Goal: Information Seeking & Learning: Learn about a topic

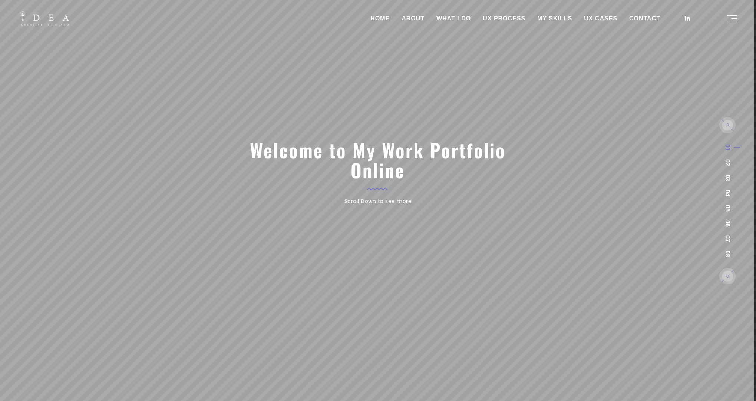
click at [605, 20] on link "UX CASES" at bounding box center [600, 18] width 45 height 19
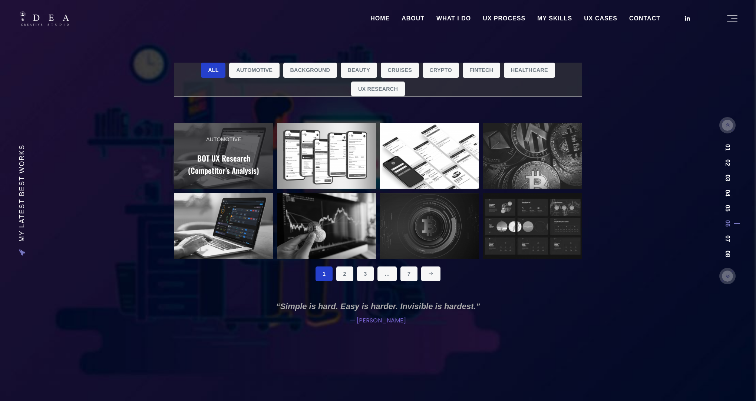
click at [196, 168] on h2 "BOT UX Research (Competitor’s Analysis)" at bounding box center [223, 164] width 75 height 25
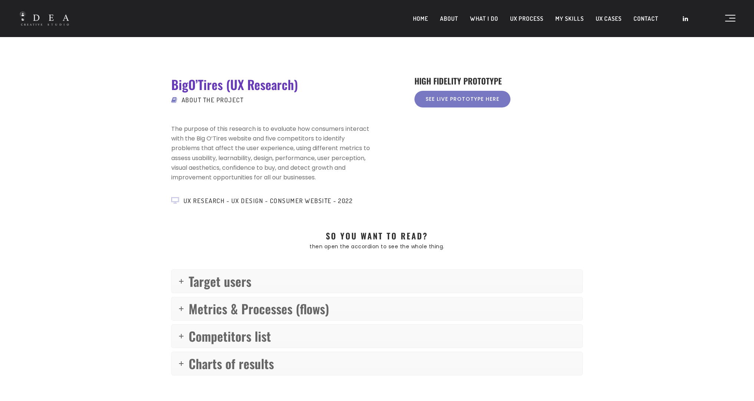
click at [460, 103] on link "See live Prototype here" at bounding box center [463, 99] width 96 height 17
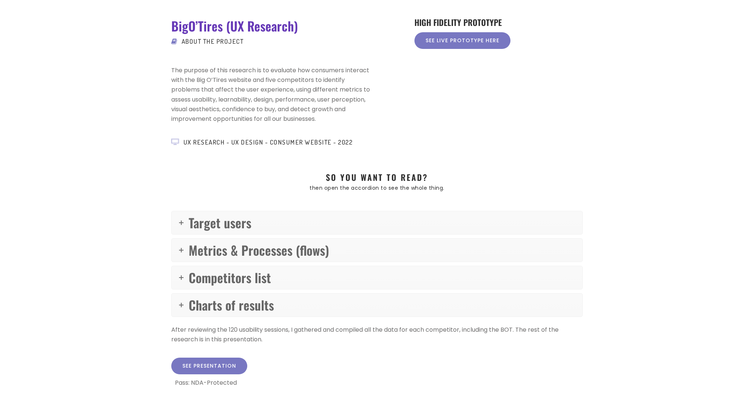
scroll to position [84, 0]
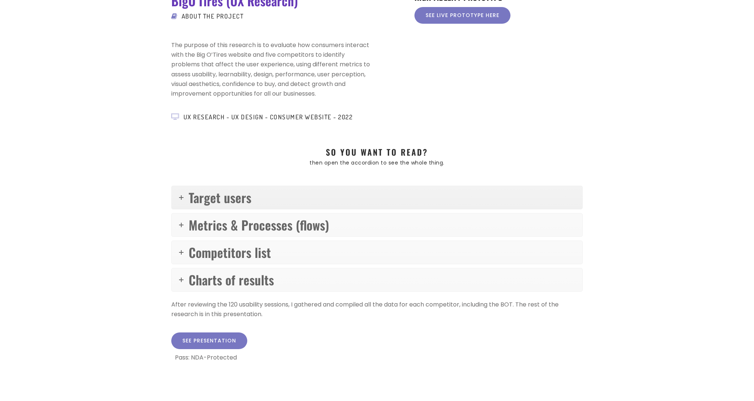
click at [223, 203] on span "Target users" at bounding box center [220, 197] width 63 height 19
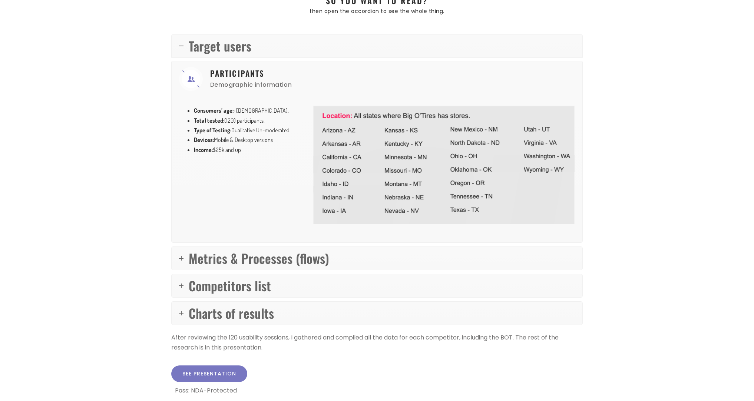
scroll to position [245, 0]
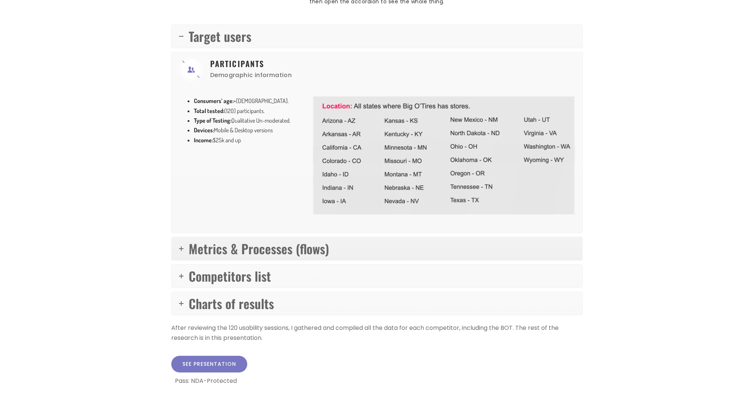
click at [248, 244] on span "Metrics & Processes (flows)" at bounding box center [259, 248] width 141 height 19
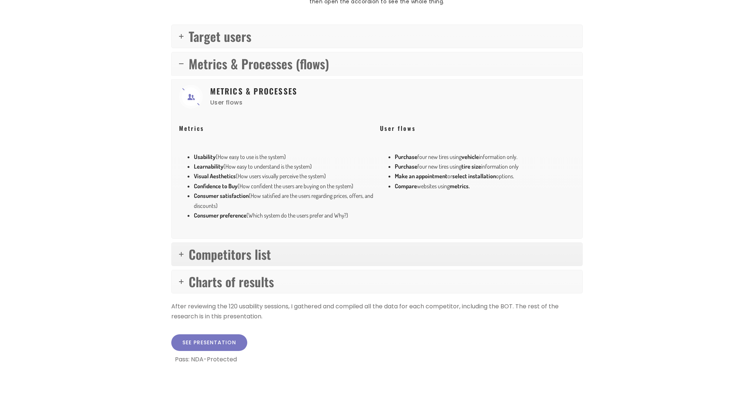
click at [237, 253] on span "Competitors list" at bounding box center [230, 254] width 82 height 19
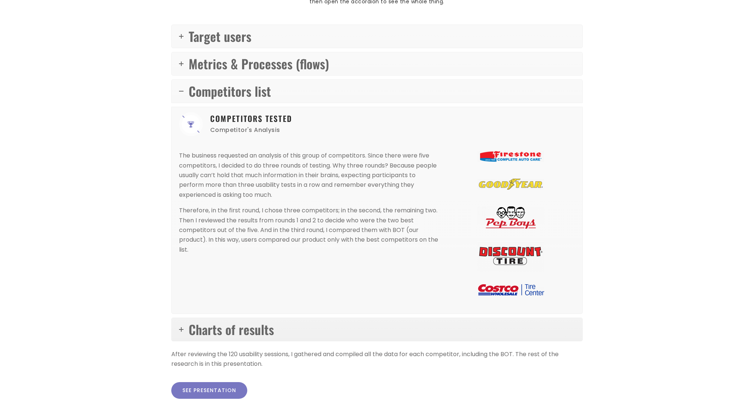
click at [247, 333] on span "Charts of results" at bounding box center [231, 329] width 85 height 19
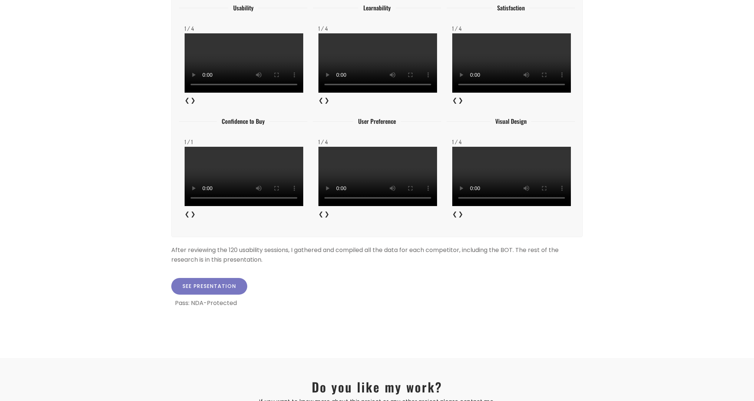
scroll to position [894, 0]
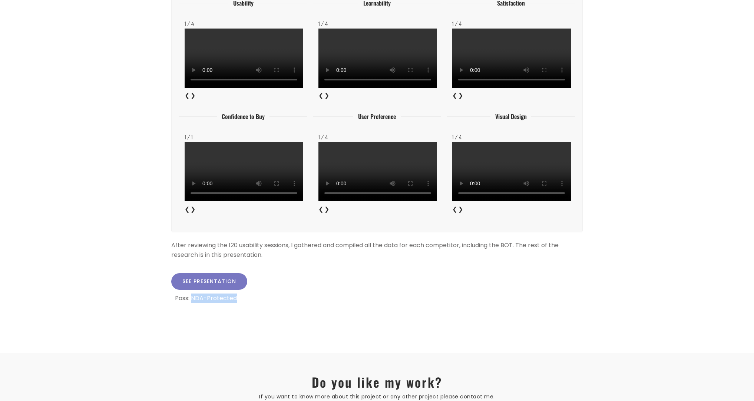
drag, startPoint x: 193, startPoint y: 297, endPoint x: 239, endPoint y: 300, distance: 46.1
click at [239, 300] on p "Pass: NDA-Protected" at bounding box center [379, 299] width 408 height 10
click at [226, 277] on link "See presentation" at bounding box center [209, 281] width 76 height 17
click at [255, 303] on p "Pass: NDA-Protected" at bounding box center [379, 299] width 408 height 10
drag, startPoint x: 244, startPoint y: 297, endPoint x: 193, endPoint y: 296, distance: 52.0
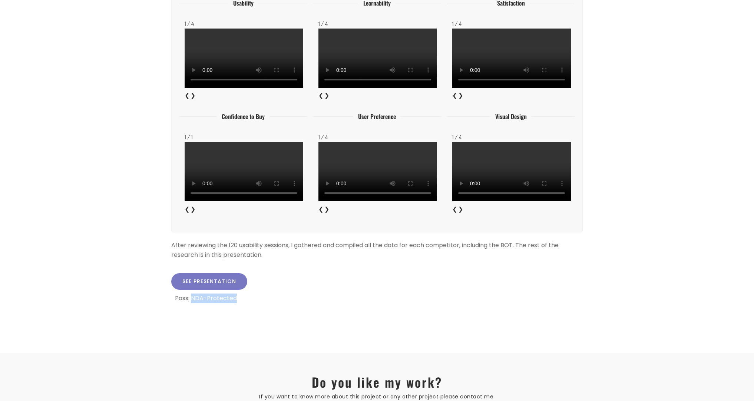
click at [193, 296] on p "Pass: NDA-Protected" at bounding box center [379, 299] width 408 height 10
copy p "NDA-Protected"
click at [296, 296] on p "Pass: NDA-Protected" at bounding box center [379, 299] width 408 height 10
click at [217, 278] on link "See presentation" at bounding box center [209, 281] width 76 height 17
click at [217, 282] on link "See presentation" at bounding box center [209, 281] width 76 height 17
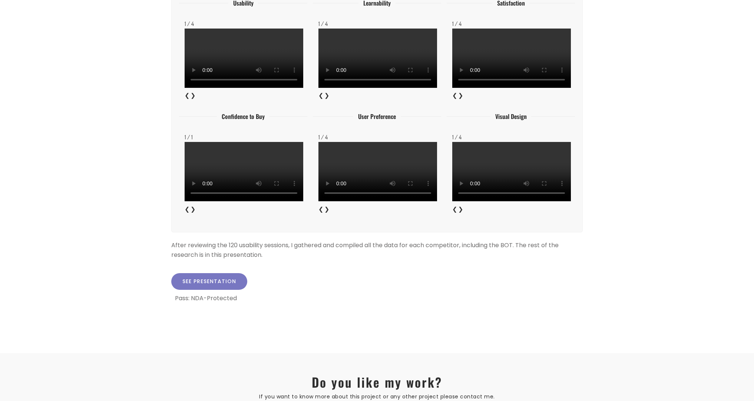
click at [215, 283] on link "See presentation" at bounding box center [209, 281] width 76 height 17
drag, startPoint x: 235, startPoint y: 299, endPoint x: 172, endPoint y: 299, distance: 62.7
click at [172, 299] on div "Pass: NDA-Protected" at bounding box center [377, 296] width 412 height 13
copy p "Pass: NDA-Protected"
